Goal: Use online tool/utility: Utilize a website feature to perform a specific function

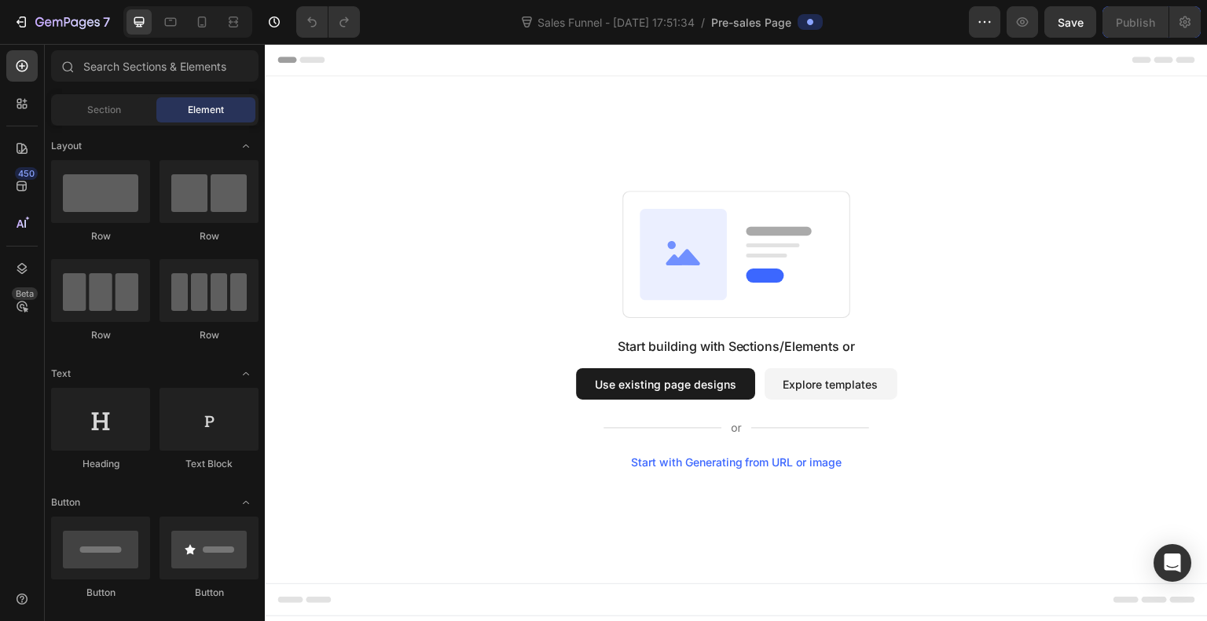
click at [703, 258] on icon at bounding box center [683, 254] width 87 height 91
click at [664, 383] on button "Use existing page designs" at bounding box center [665, 383] width 179 height 31
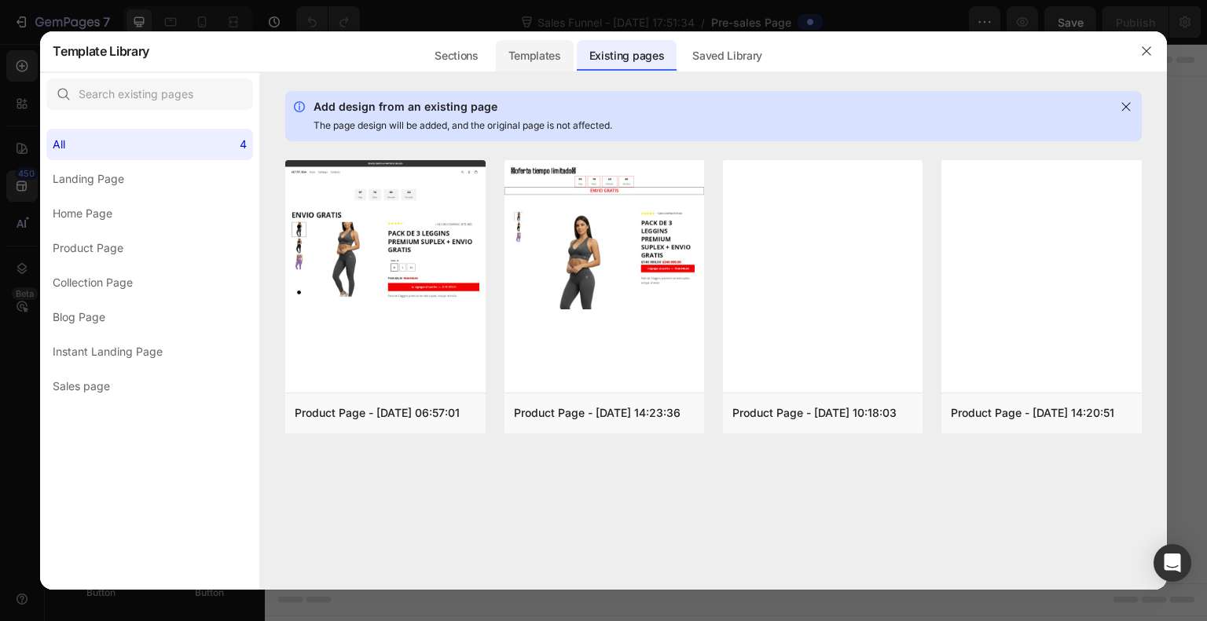
click at [550, 56] on div "Templates" at bounding box center [535, 55] width 78 height 31
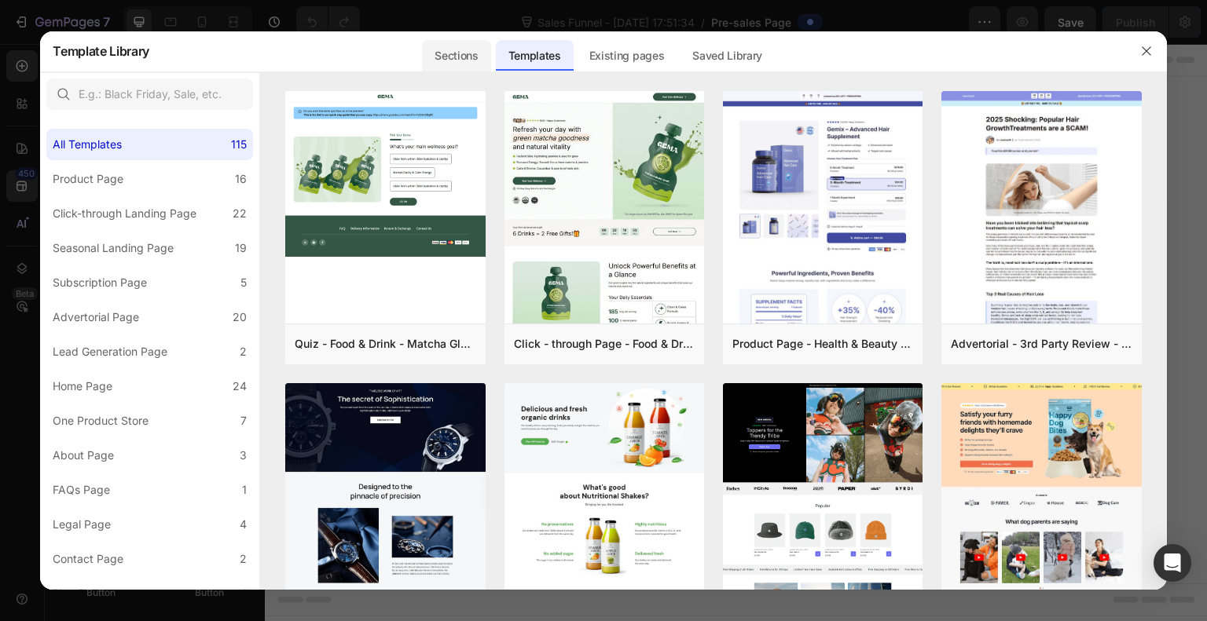
click at [449, 53] on div "Sections" at bounding box center [456, 55] width 68 height 31
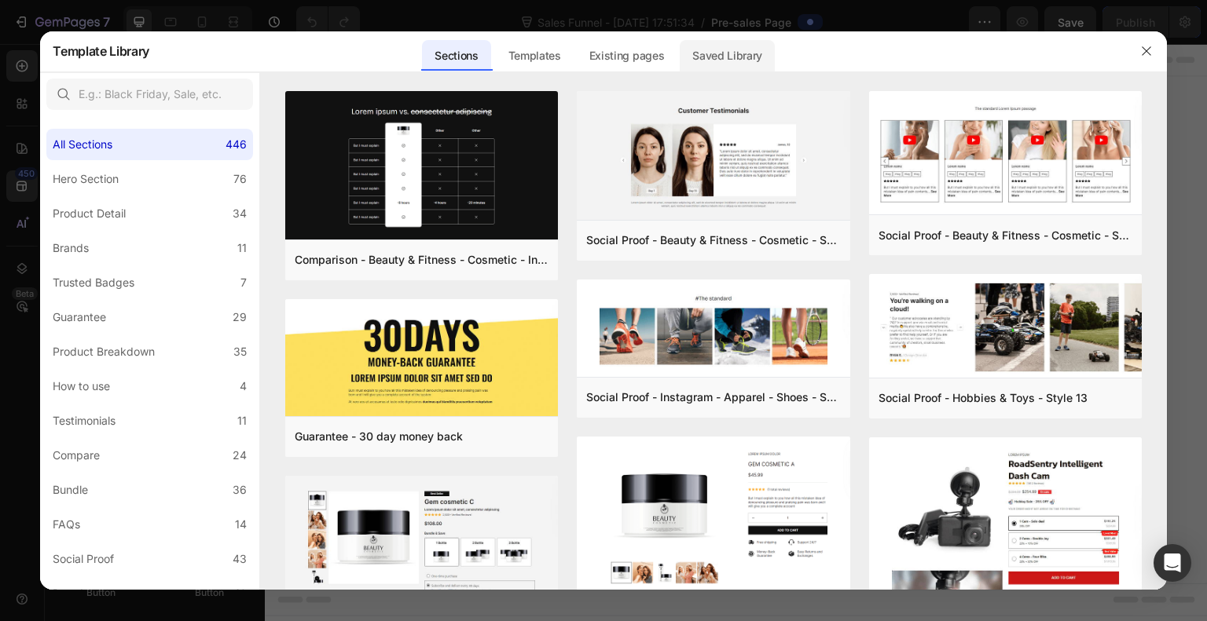
click at [707, 54] on div "Saved Library" at bounding box center [727, 55] width 95 height 31
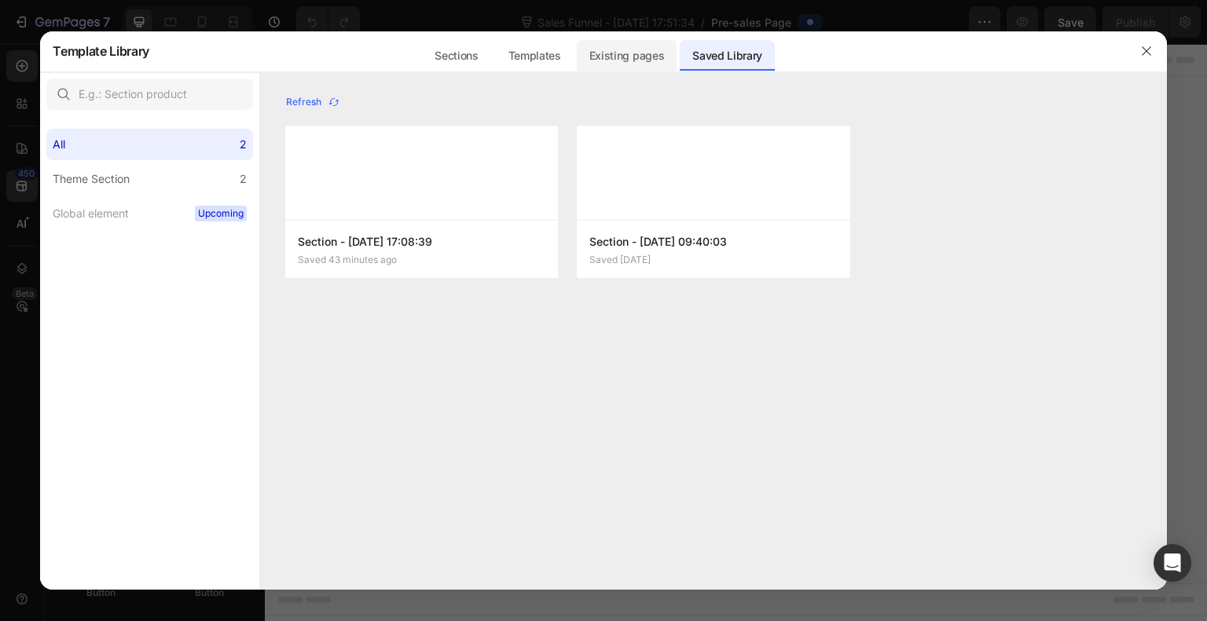
click at [665, 50] on div "Existing pages" at bounding box center [627, 55] width 101 height 31
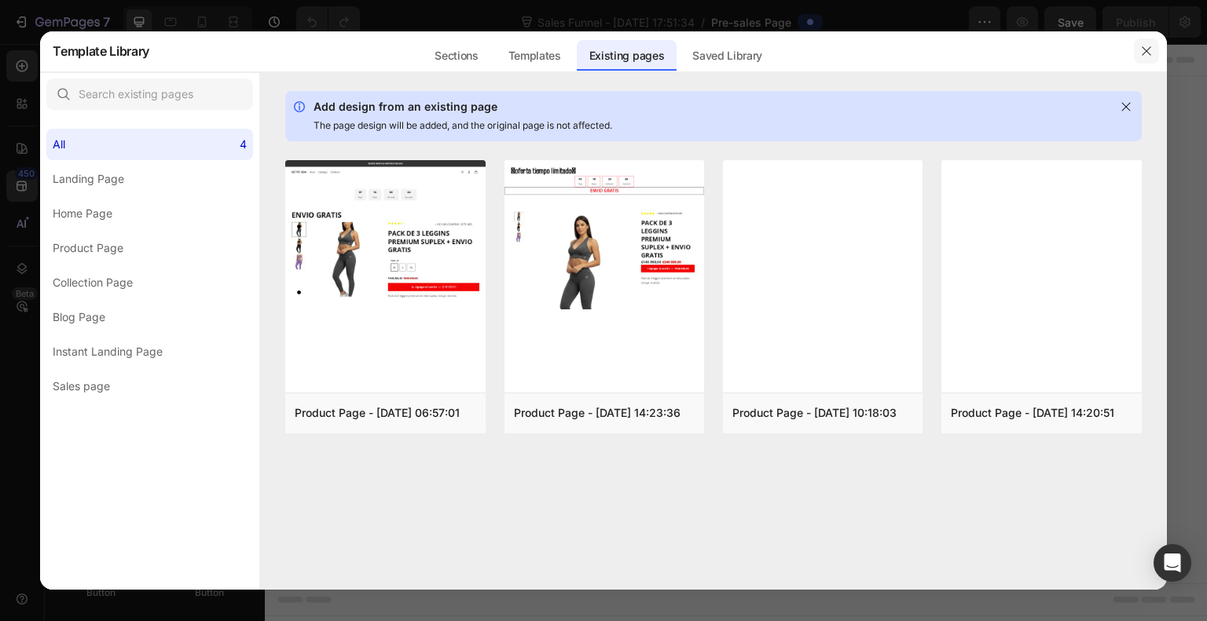
click at [1151, 49] on icon "button" at bounding box center [1146, 51] width 13 height 13
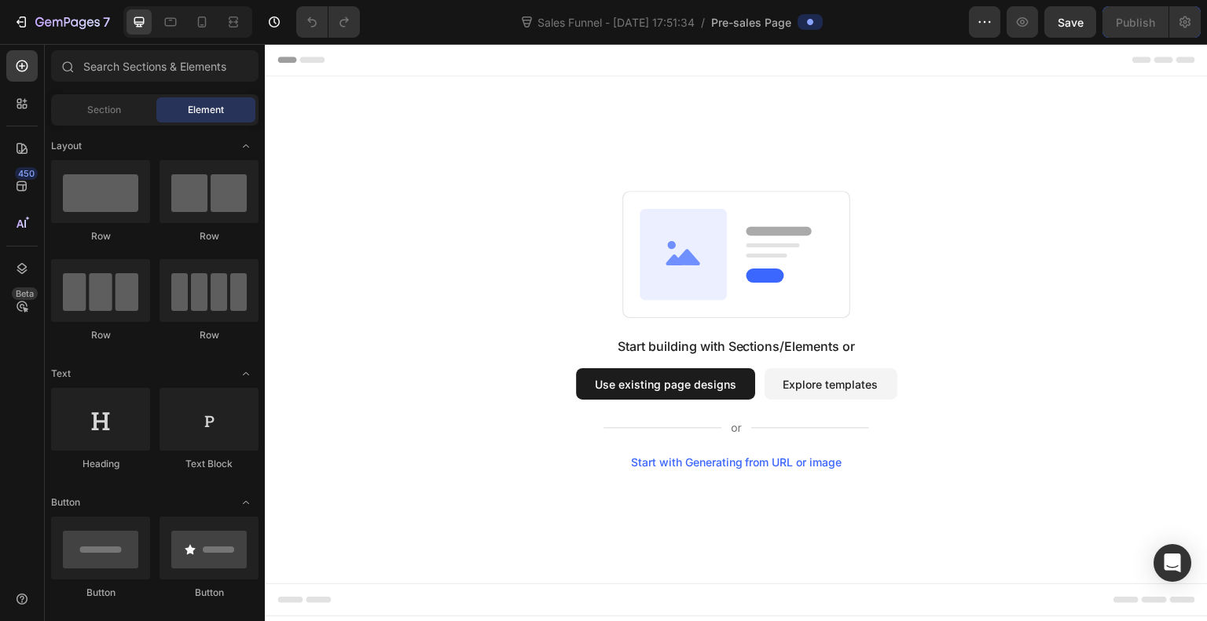
click at [803, 389] on button "Explore templates" at bounding box center [830, 383] width 133 height 31
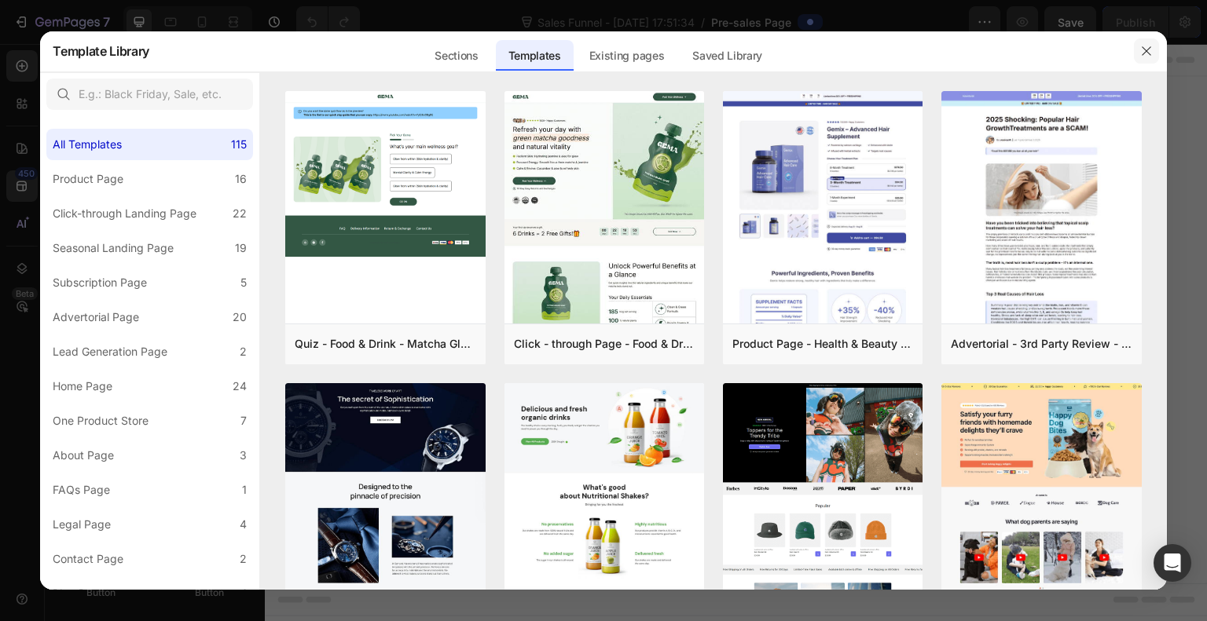
click at [1145, 49] on icon "button" at bounding box center [1146, 51] width 13 height 13
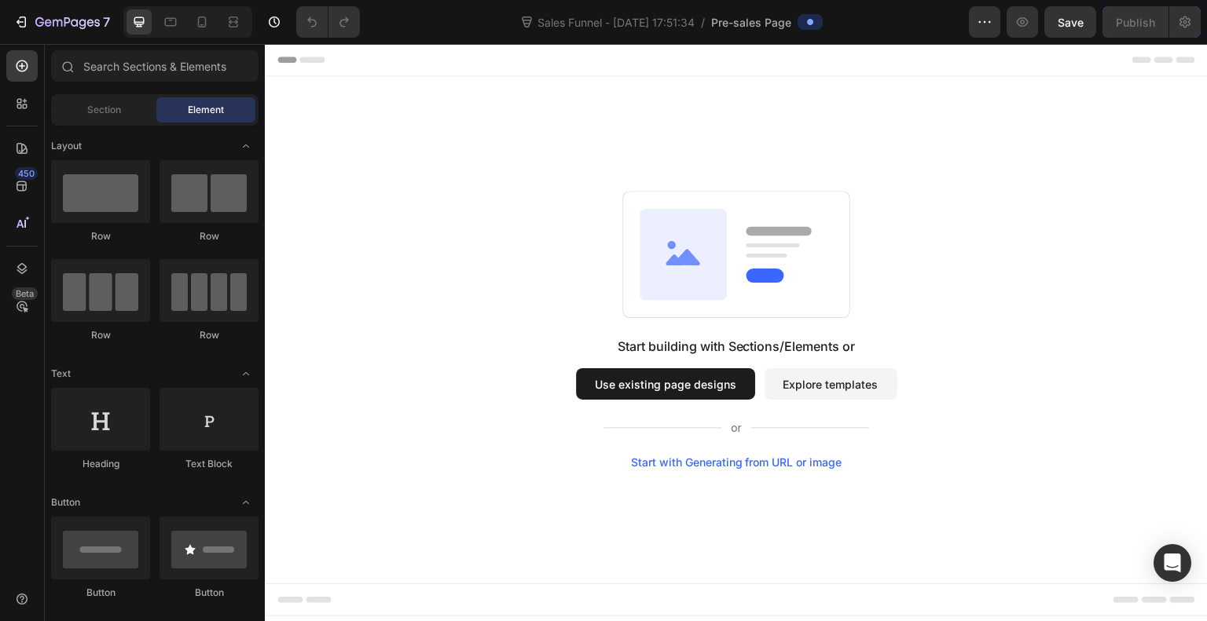
click at [654, 272] on icon at bounding box center [683, 254] width 87 height 91
click at [103, 106] on span "Section" at bounding box center [104, 110] width 34 height 14
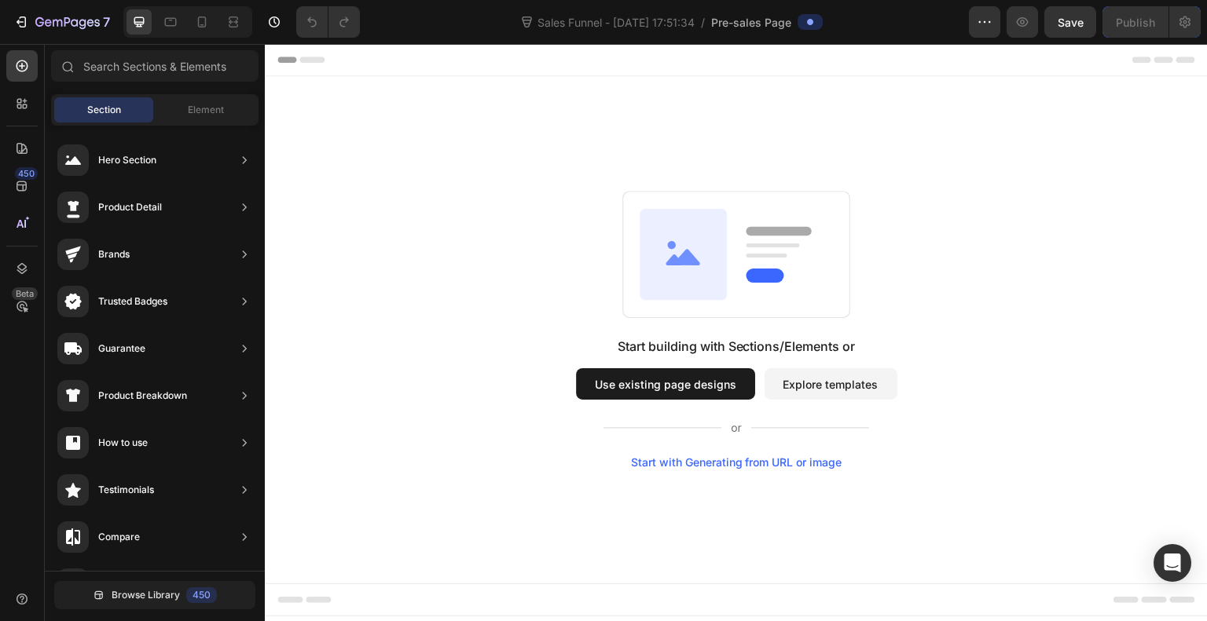
drag, startPoint x: 697, startPoint y: 249, endPoint x: 713, endPoint y: 254, distance: 17.2
click at [700, 251] on icon at bounding box center [683, 254] width 87 height 91
click at [765, 254] on rect at bounding box center [766, 256] width 41 height 4
click at [773, 279] on icon at bounding box center [736, 254] width 228 height 127
click at [770, 282] on rect at bounding box center [765, 276] width 38 height 14
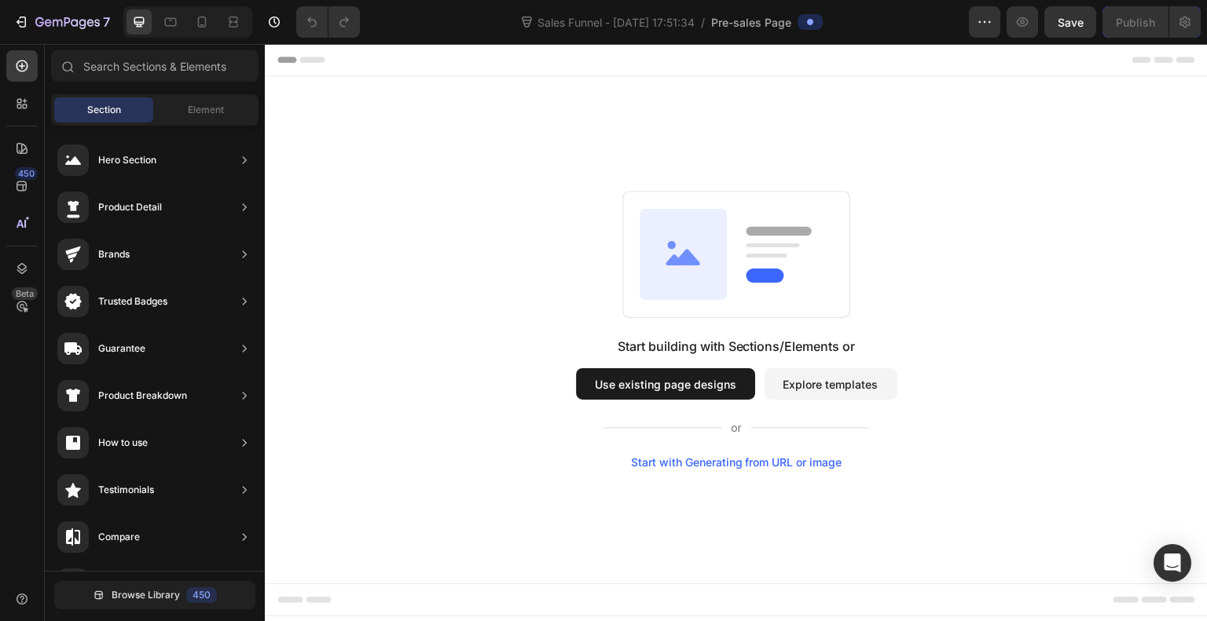
click at [773, 261] on rect at bounding box center [736, 255] width 227 height 126
drag, startPoint x: 764, startPoint y: 258, endPoint x: 723, endPoint y: 273, distance: 44.5
click at [729, 271] on rect at bounding box center [736, 255] width 227 height 126
click at [719, 279] on icon at bounding box center [683, 254] width 87 height 91
click at [714, 291] on icon at bounding box center [683, 254] width 87 height 91
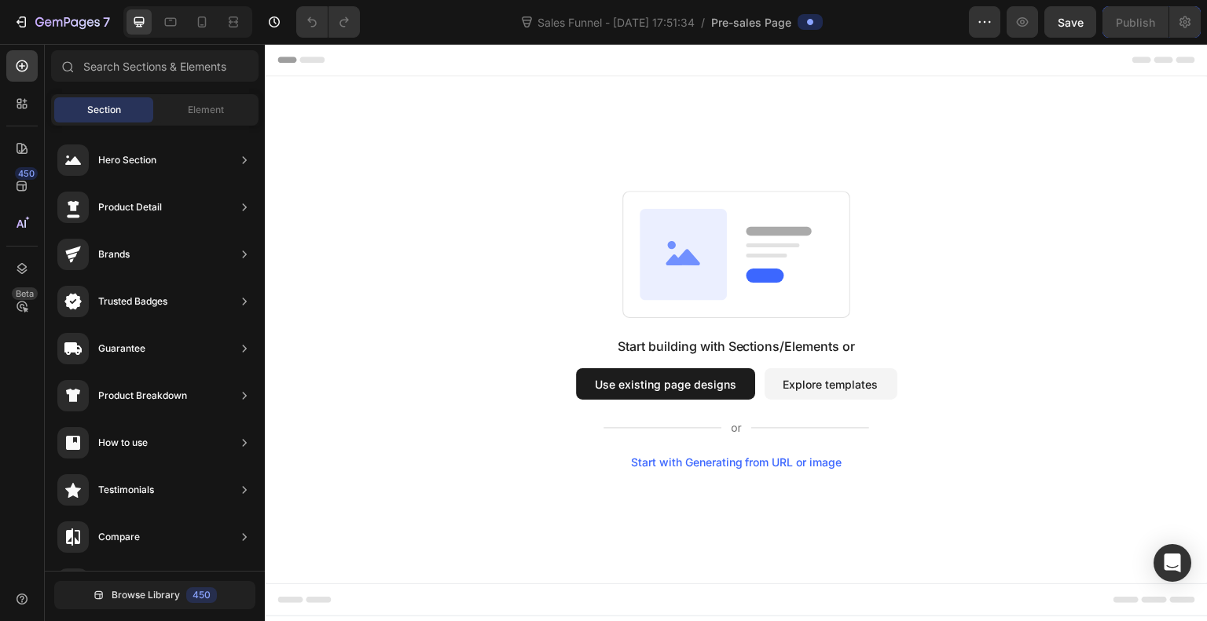
click at [707, 277] on icon at bounding box center [683, 254] width 87 height 91
click at [708, 269] on icon at bounding box center [683, 254] width 87 height 91
click at [738, 287] on rect at bounding box center [736, 255] width 227 height 126
click at [649, 387] on button "Use existing page designs" at bounding box center [665, 383] width 179 height 31
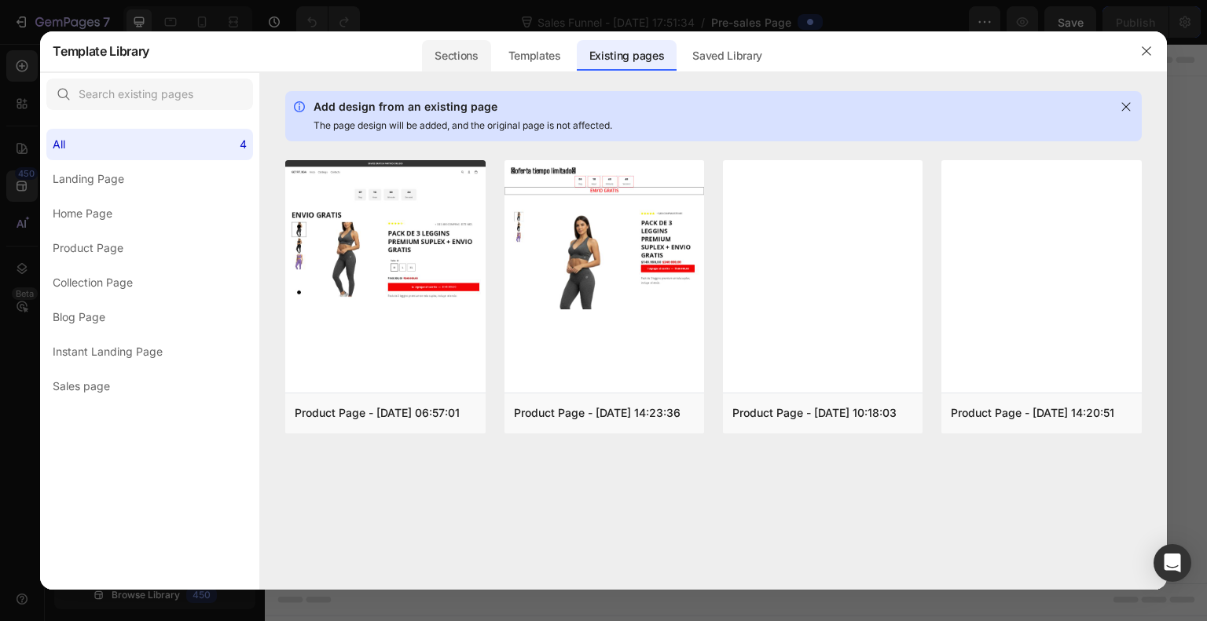
click at [464, 53] on div "Sections" at bounding box center [456, 55] width 68 height 31
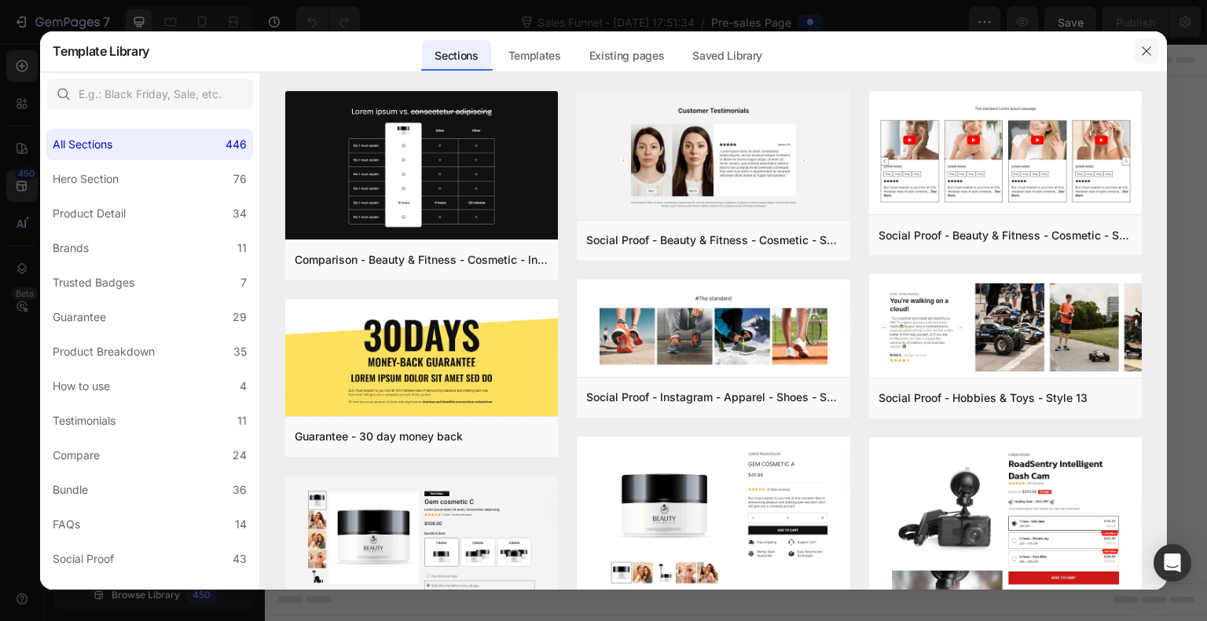
drag, startPoint x: 1156, startPoint y: 54, endPoint x: 890, endPoint y: 10, distance: 269.2
click at [1156, 54] on button "button" at bounding box center [1146, 50] width 25 height 25
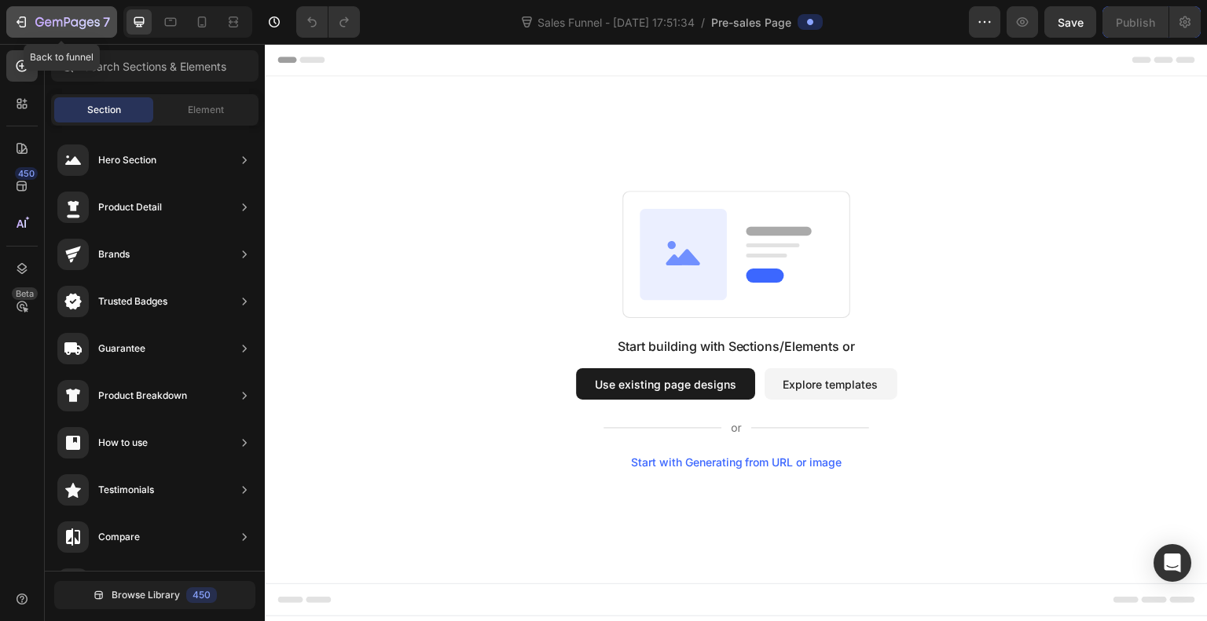
click at [75, 13] on div "7" at bounding box center [72, 22] width 75 height 19
